Goal: Manage account settings

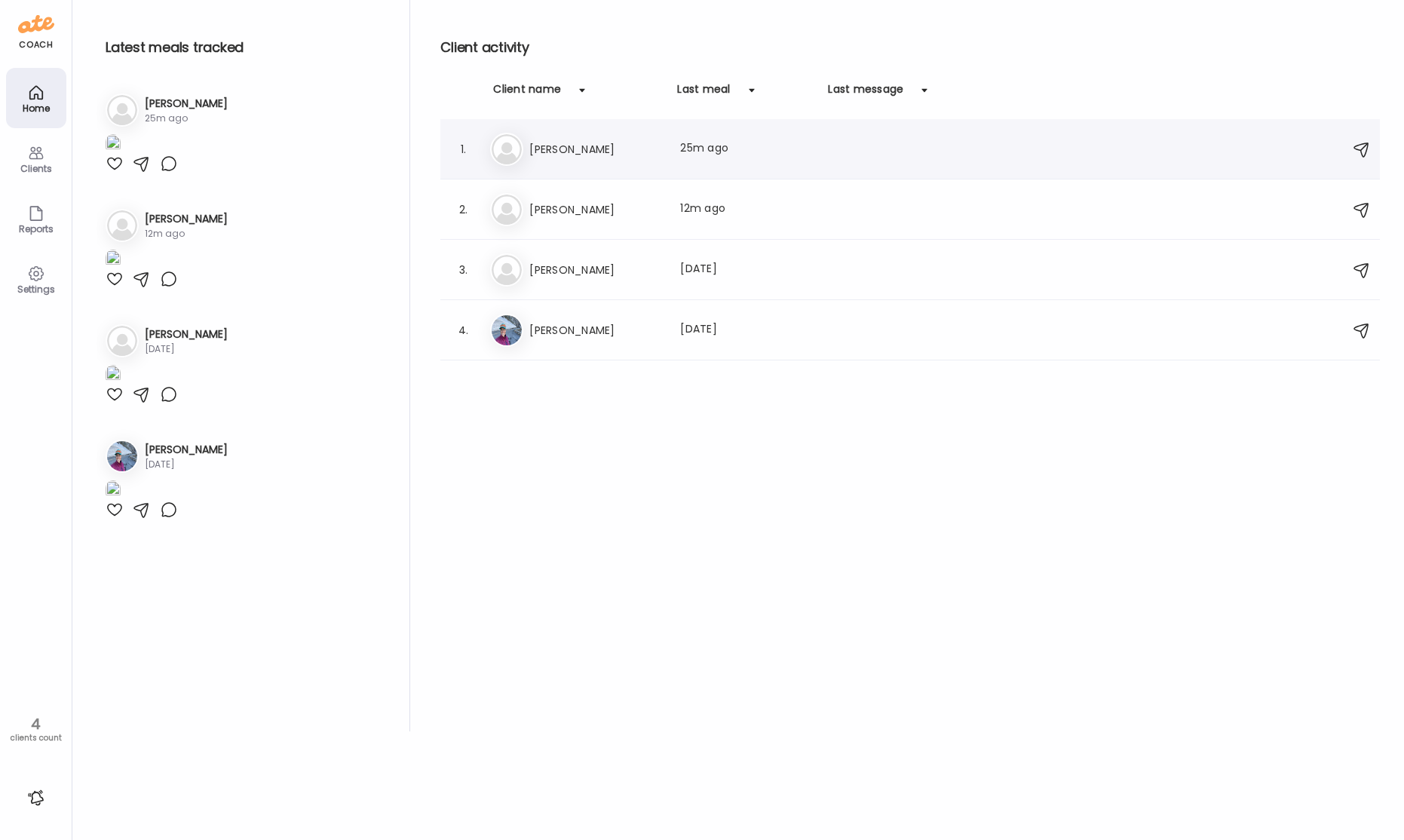
click at [624, 148] on h3 "[PERSON_NAME]" at bounding box center [595, 149] width 132 height 18
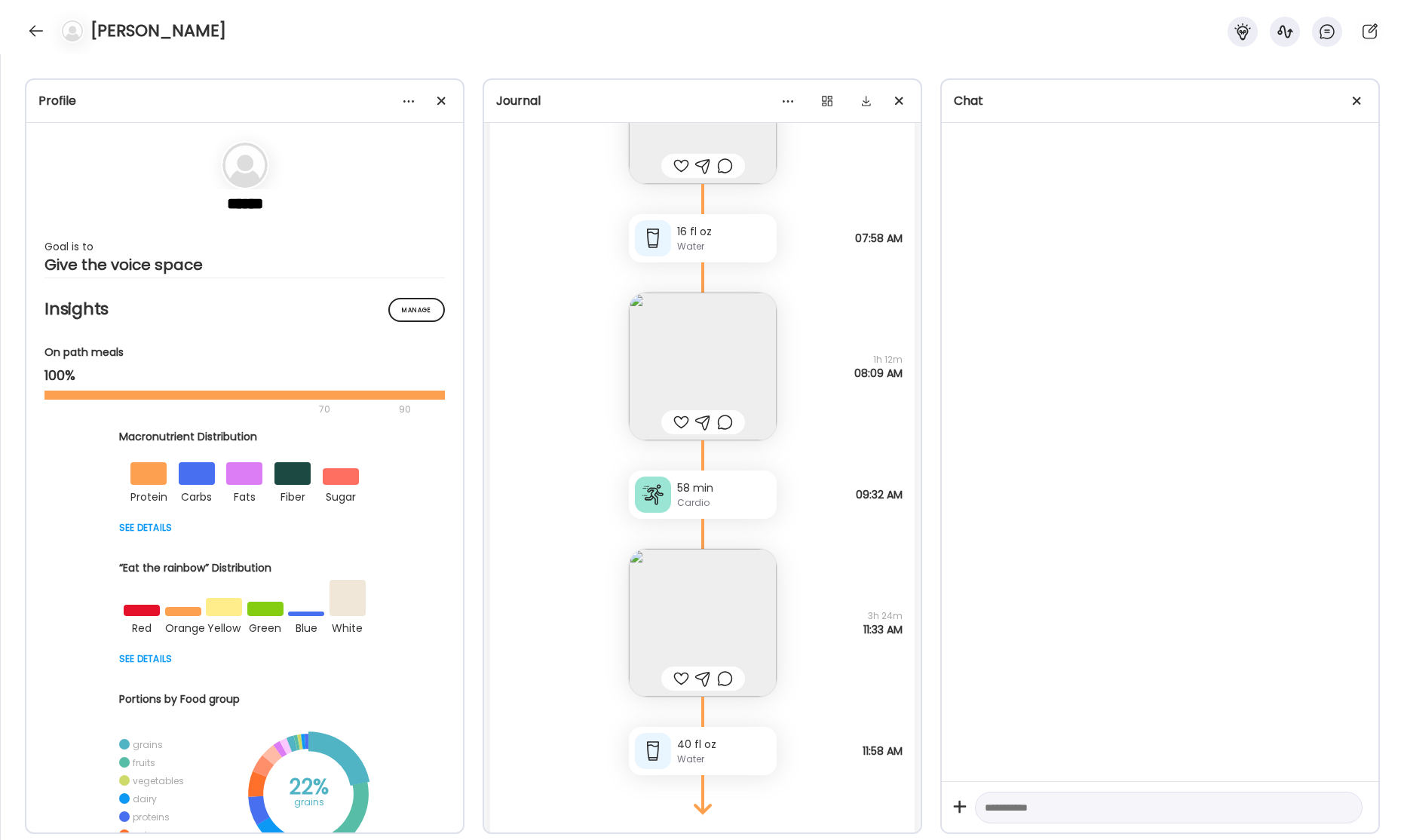
scroll to position [62445, 0]
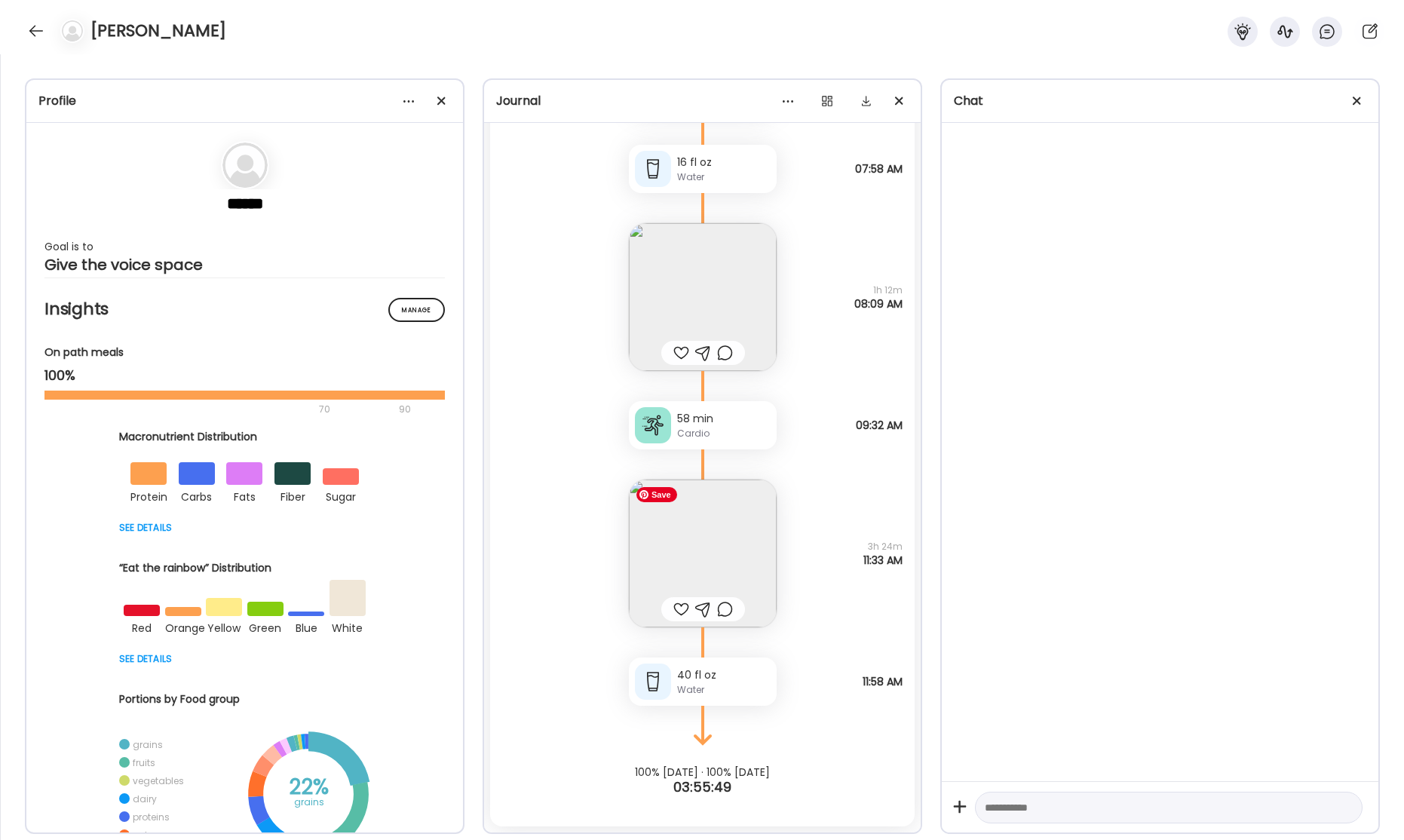
click at [737, 536] on img at bounding box center [702, 553] width 148 height 148
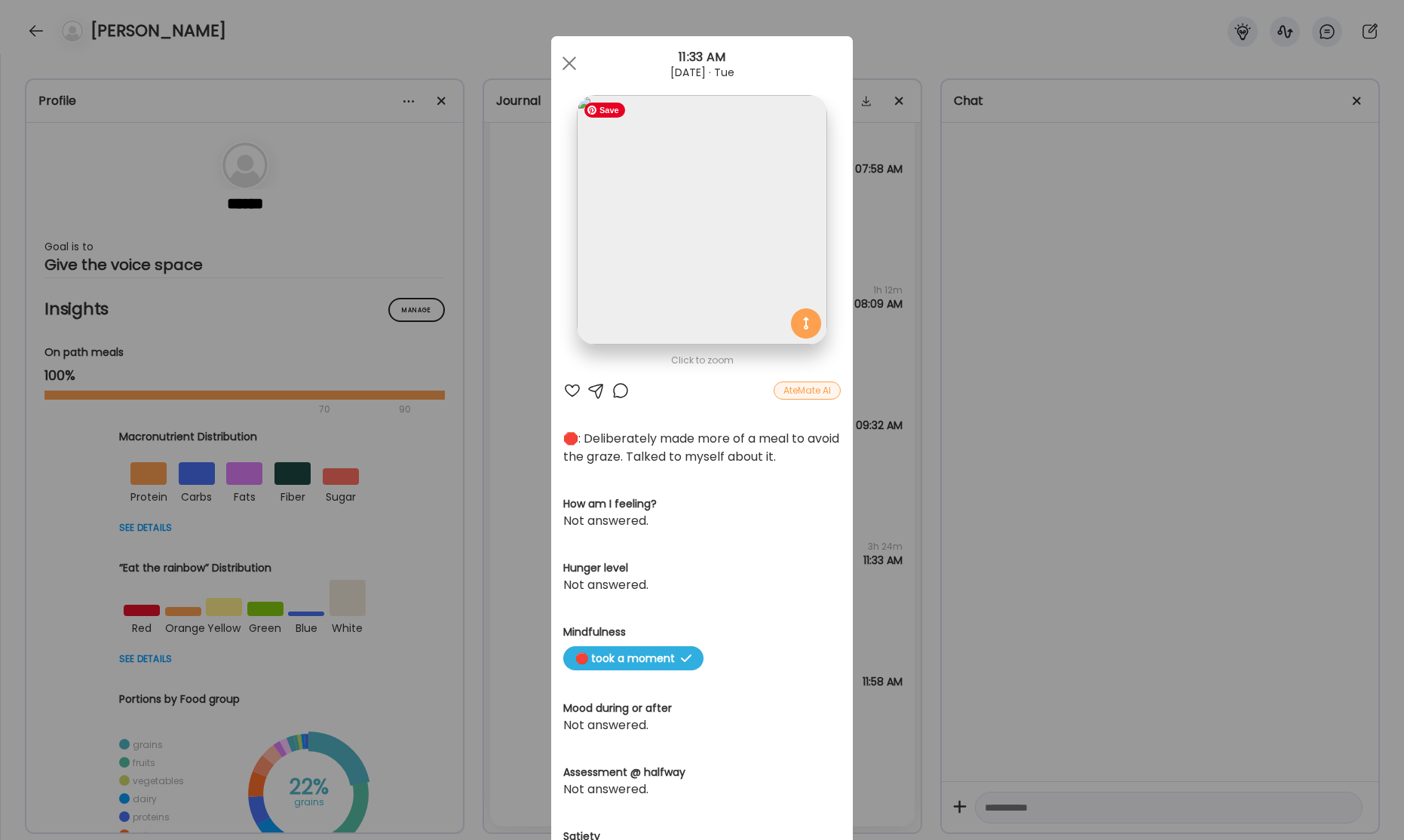
click at [714, 321] on img at bounding box center [702, 220] width 250 height 250
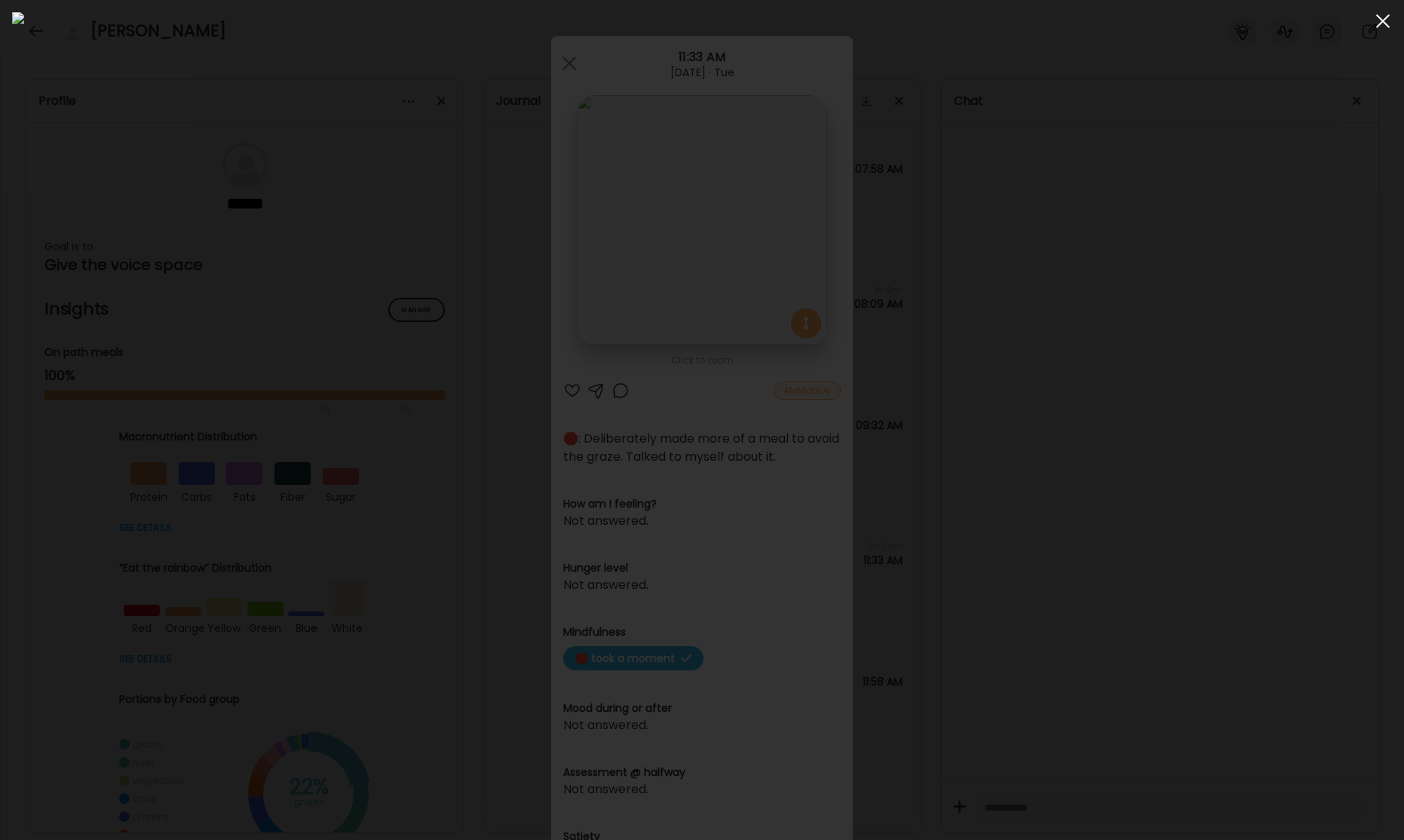
click at [1382, 20] on span at bounding box center [1383, 21] width 14 height 14
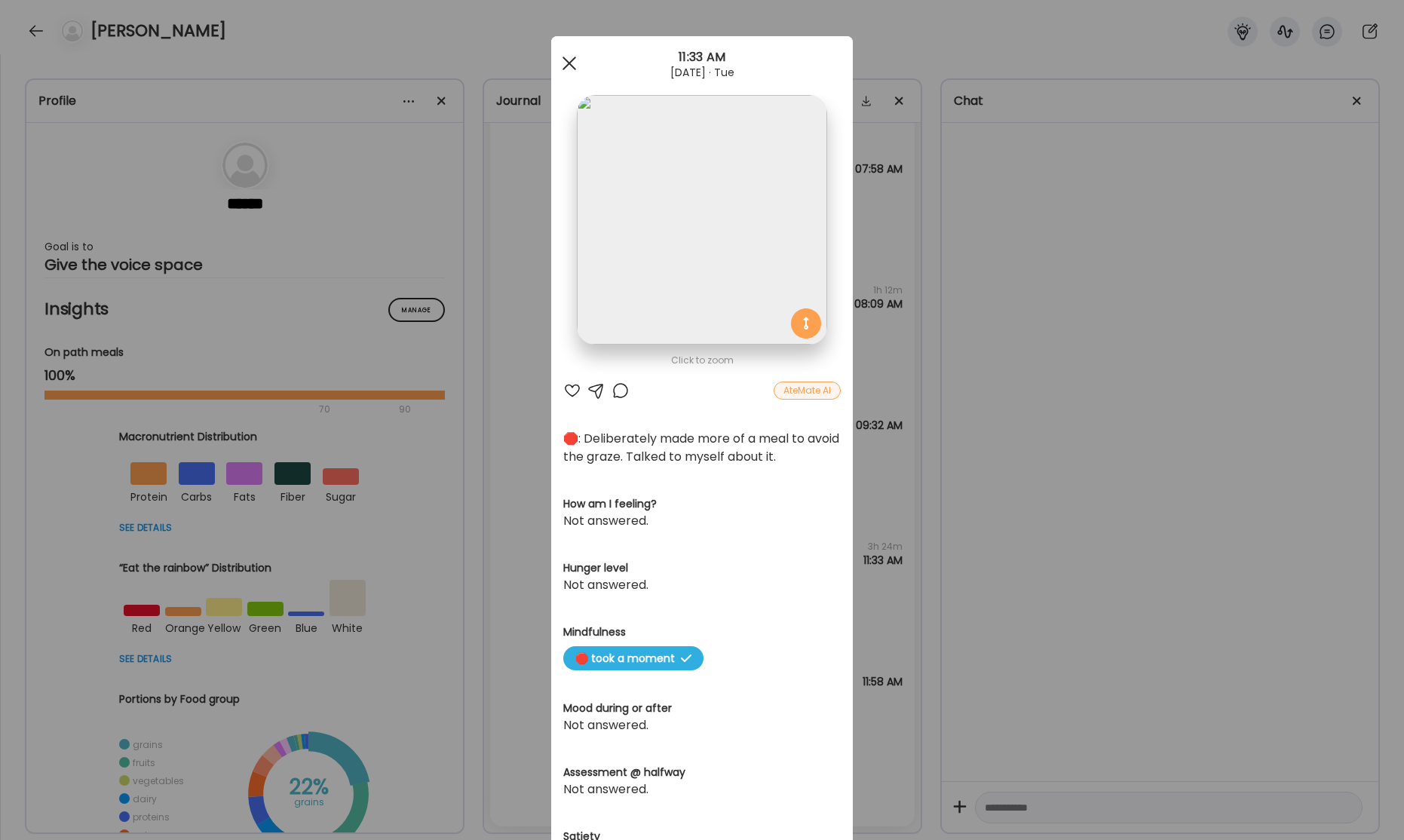
click at [573, 64] on div at bounding box center [569, 64] width 30 height 30
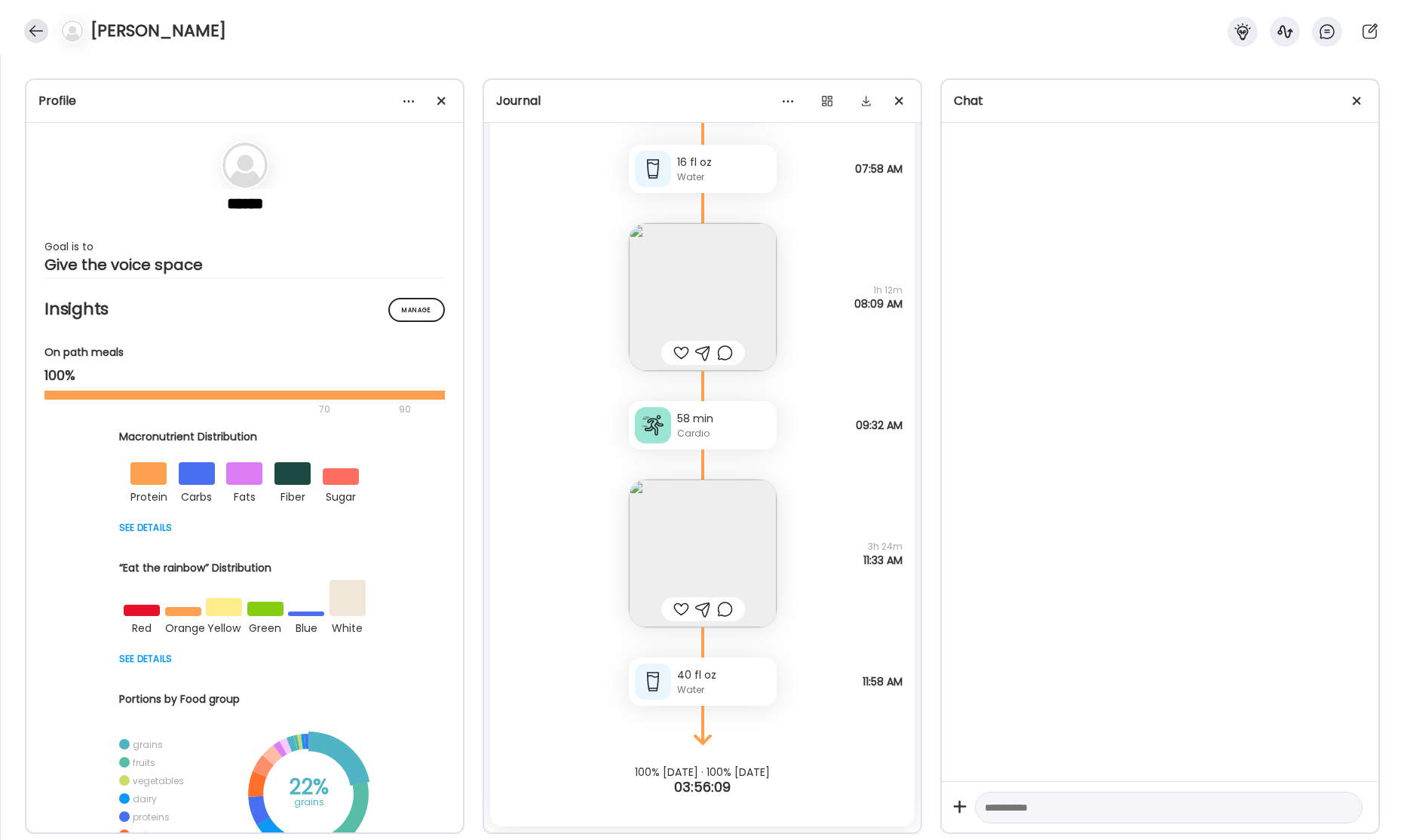
click at [36, 29] on div at bounding box center [36, 31] width 24 height 24
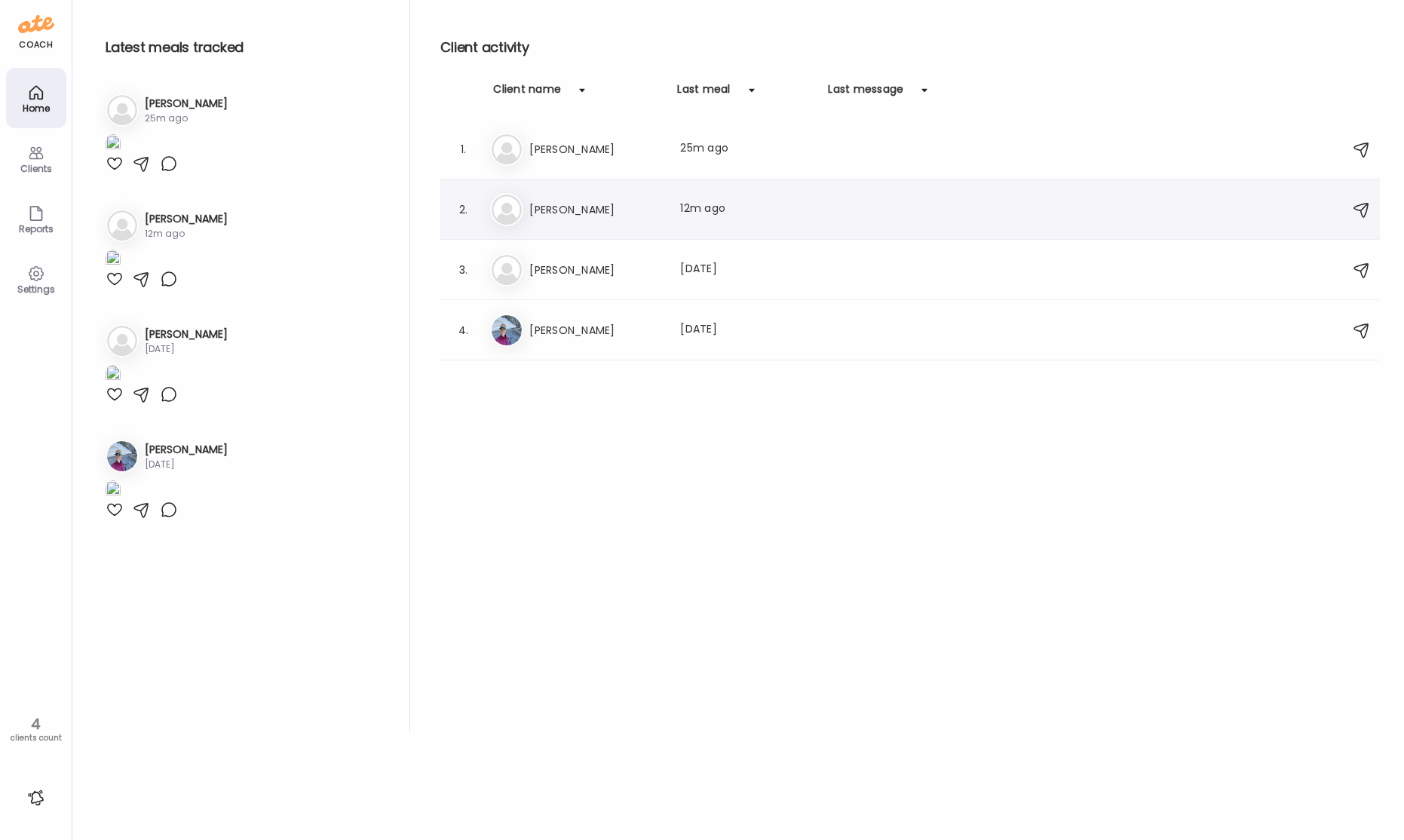
click at [726, 209] on div "Last meal: 12m ago" at bounding box center [746, 210] width 132 height 18
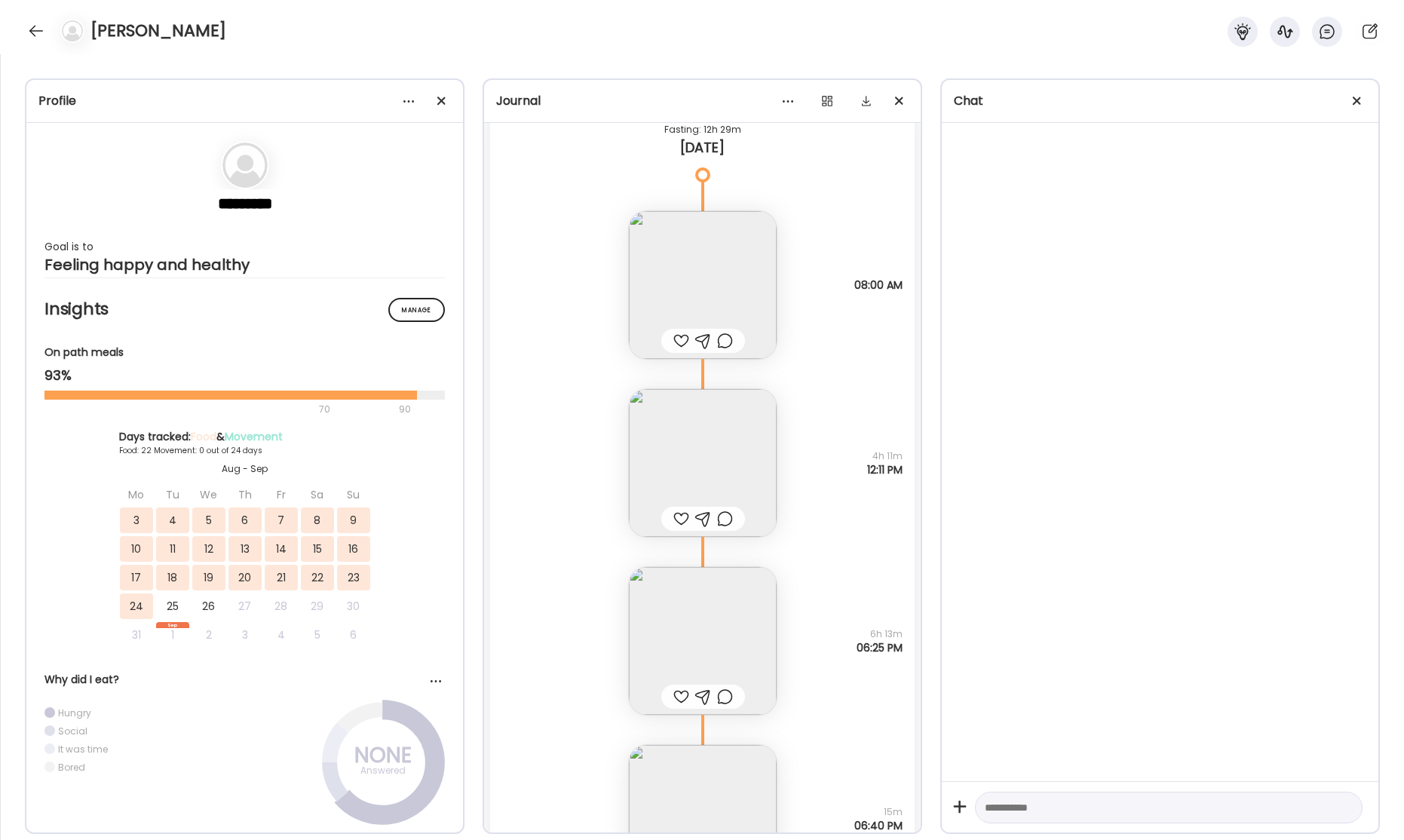
scroll to position [40556, 0]
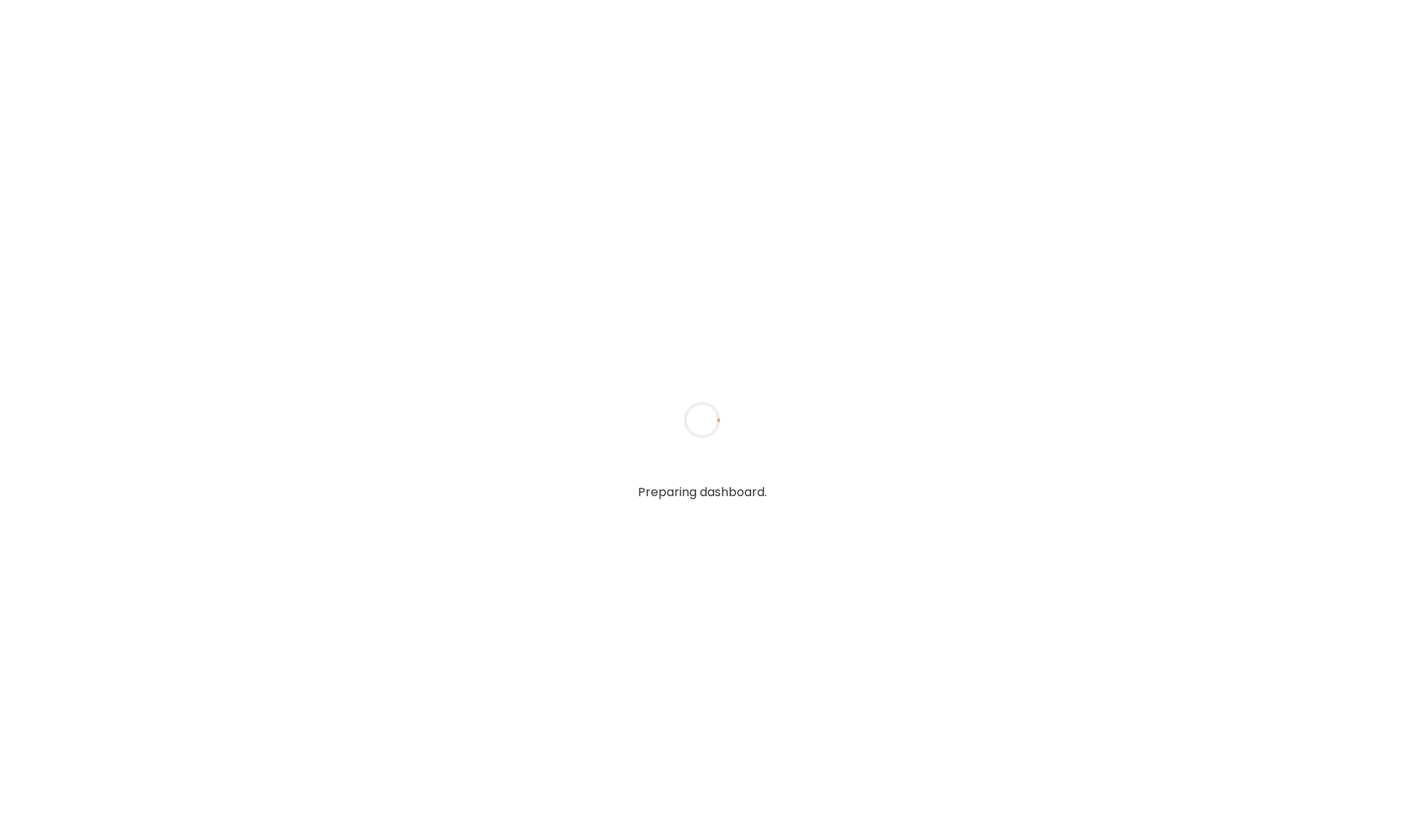
type input "**********"
